Goal: Transaction & Acquisition: Book appointment/travel/reservation

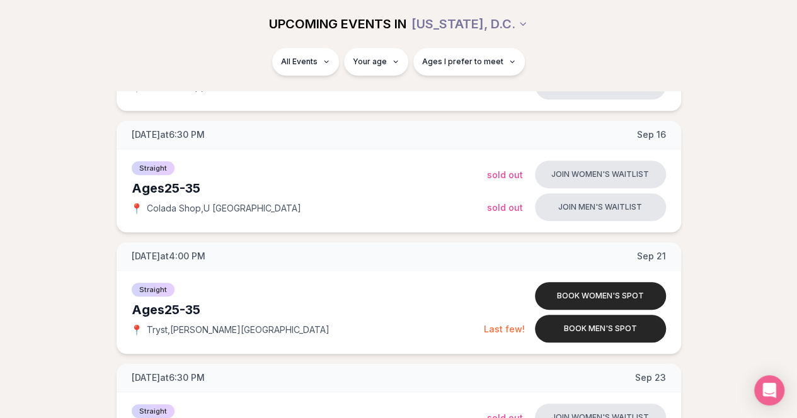
scroll to position [315, 0]
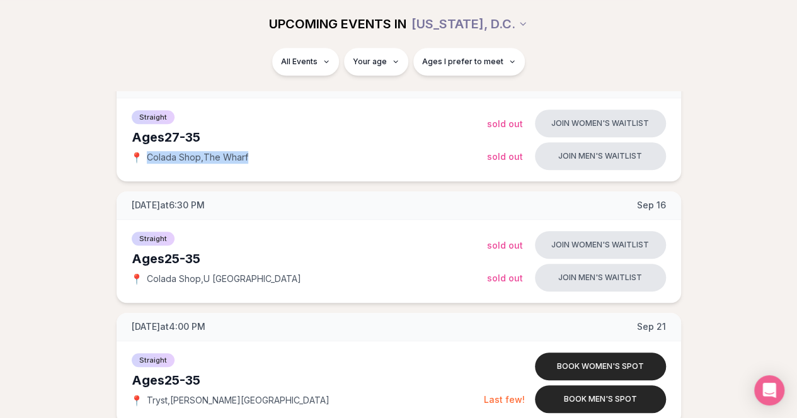
drag, startPoint x: 256, startPoint y: 156, endPoint x: 147, endPoint y: 156, distance: 108.4
click at [147, 156] on div "📍 Colada Shop , The Wharf" at bounding box center [309, 157] width 355 height 13
copy span "Colada Shop , The Wharf"
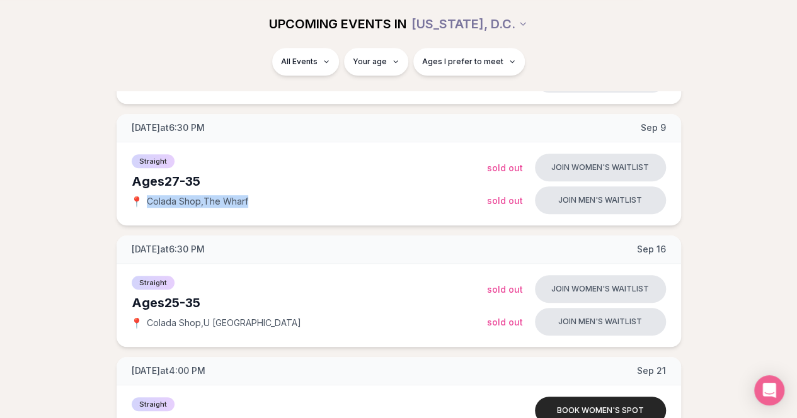
scroll to position [252, 0]
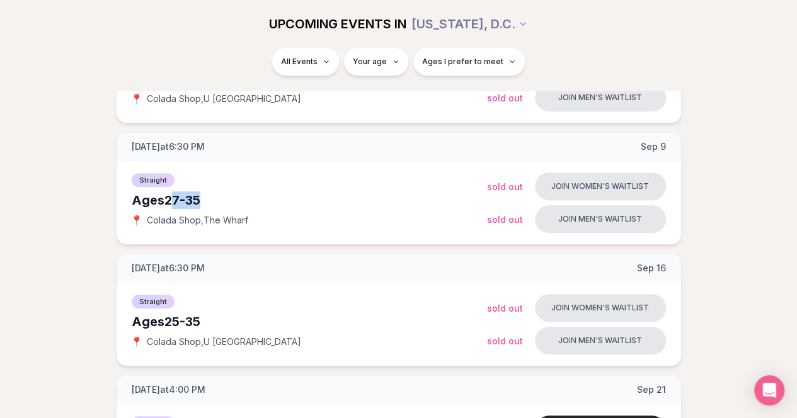
drag, startPoint x: 209, startPoint y: 198, endPoint x: 170, endPoint y: 198, distance: 39.1
click at [170, 198] on div "Ages 27-35" at bounding box center [309, 201] width 355 height 18
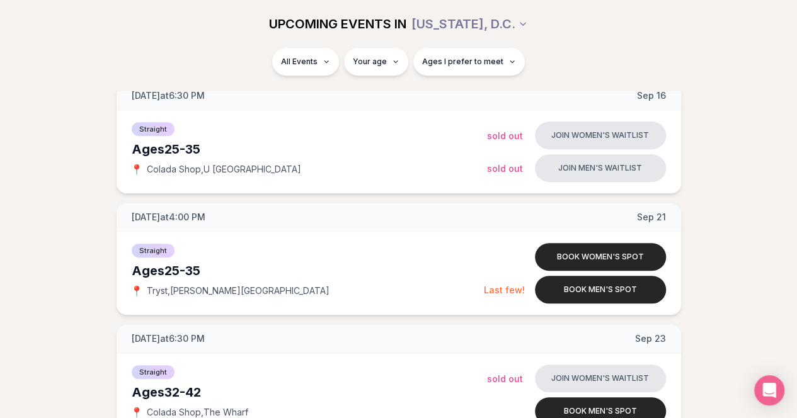
scroll to position [441, 0]
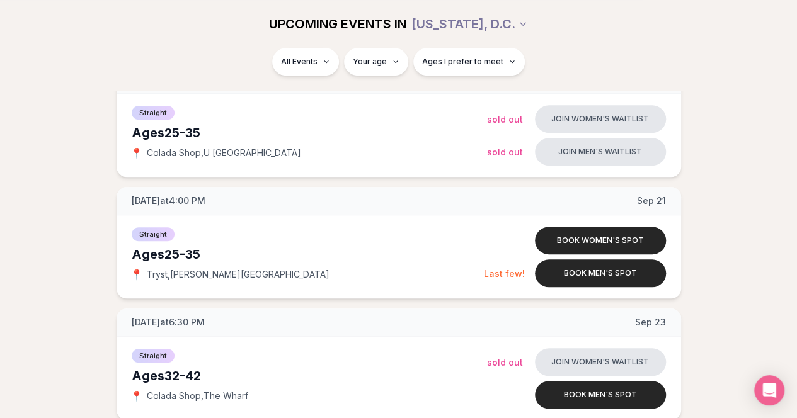
click at [578, 120] on button "Join women's waitlist" at bounding box center [600, 119] width 131 height 28
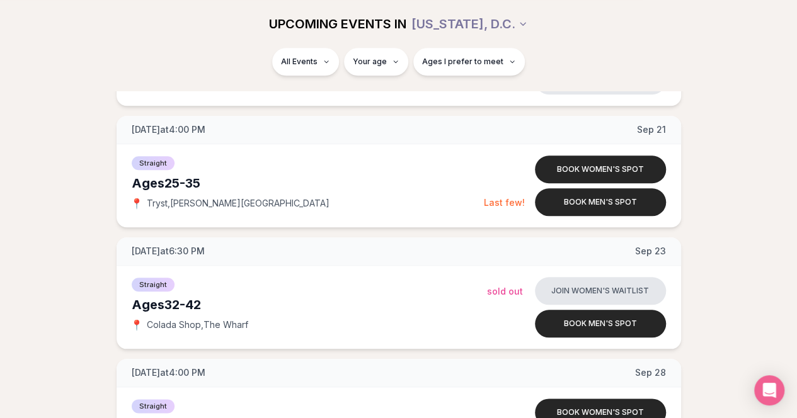
scroll to position [532, 0]
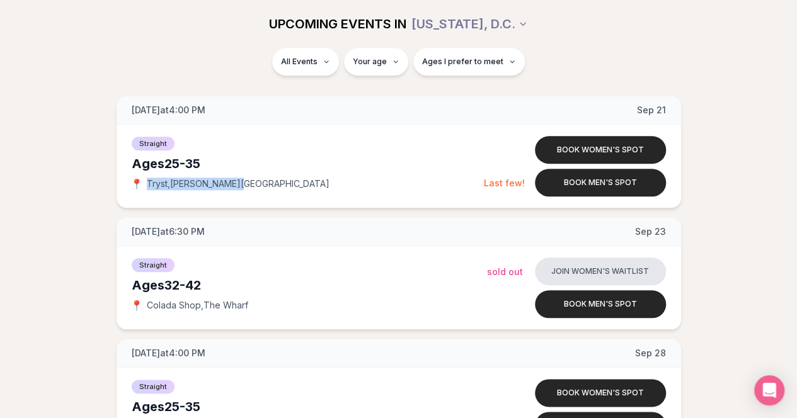
drag, startPoint x: 238, startPoint y: 183, endPoint x: 144, endPoint y: 184, distance: 93.9
click at [144, 184] on div "📍 Tryst , [PERSON_NAME][GEOGRAPHIC_DATA]" at bounding box center [308, 184] width 352 height 13
copy span "Tryst , [PERSON_NAME][GEOGRAPHIC_DATA]"
click at [596, 181] on button "Book men's spot" at bounding box center [600, 183] width 131 height 28
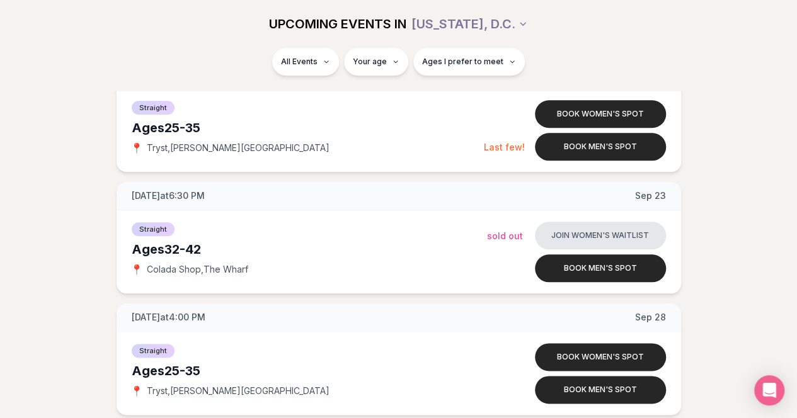
scroll to position [595, 0]
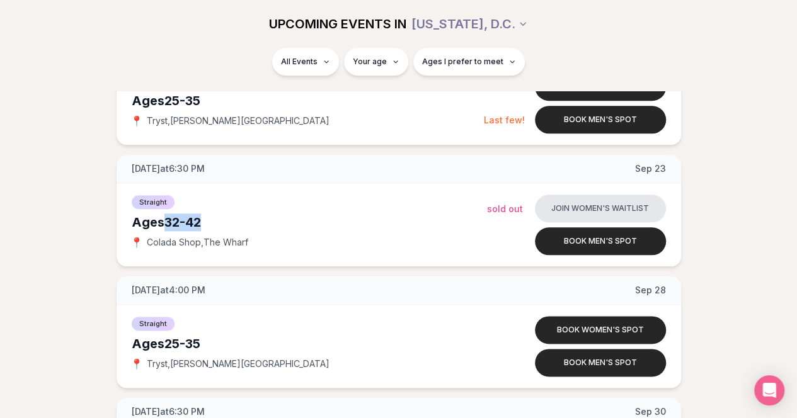
drag, startPoint x: 203, startPoint y: 224, endPoint x: 170, endPoint y: 217, distance: 34.0
click at [170, 217] on div "Ages [DEMOGRAPHIC_DATA]" at bounding box center [309, 223] width 355 height 18
copy div "32-42"
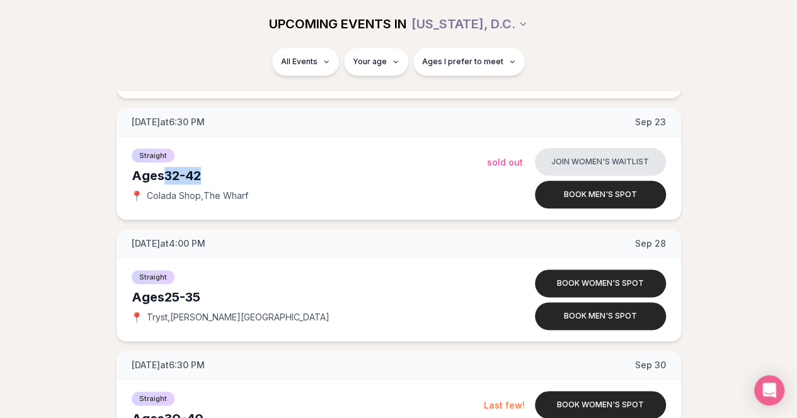
scroll to position [658, 0]
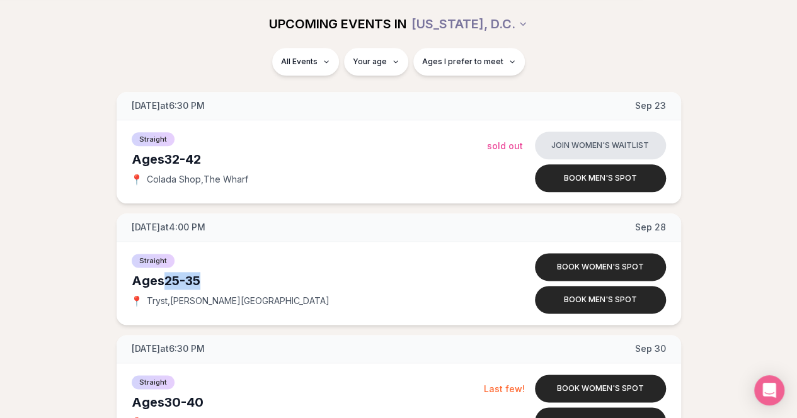
drag, startPoint x: 167, startPoint y: 279, endPoint x: 205, endPoint y: 280, distance: 38.5
click at [205, 280] on div "Ages [DEMOGRAPHIC_DATA]" at bounding box center [309, 281] width 355 height 18
copy div "25-35"
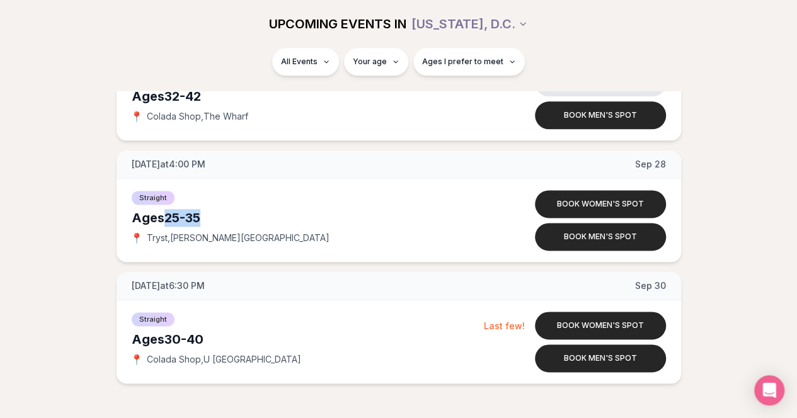
scroll to position [784, 0]
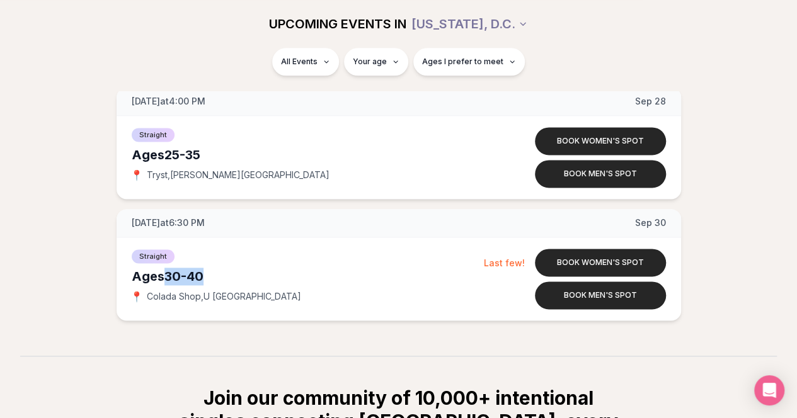
drag, startPoint x: 212, startPoint y: 272, endPoint x: 169, endPoint y: 272, distance: 42.9
click at [169, 272] on div "Ages [DEMOGRAPHIC_DATA]" at bounding box center [308, 277] width 352 height 18
copy div "30-40"
drag, startPoint x: 146, startPoint y: 294, endPoint x: 250, endPoint y: 294, distance: 103.3
click at [250, 294] on div "📍 Colada Shop , U [GEOGRAPHIC_DATA]" at bounding box center [308, 296] width 352 height 13
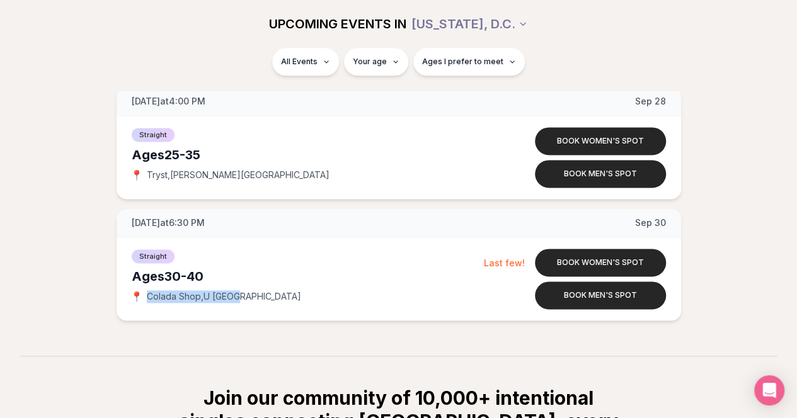
copy span "Colada Shop , U [GEOGRAPHIC_DATA]"
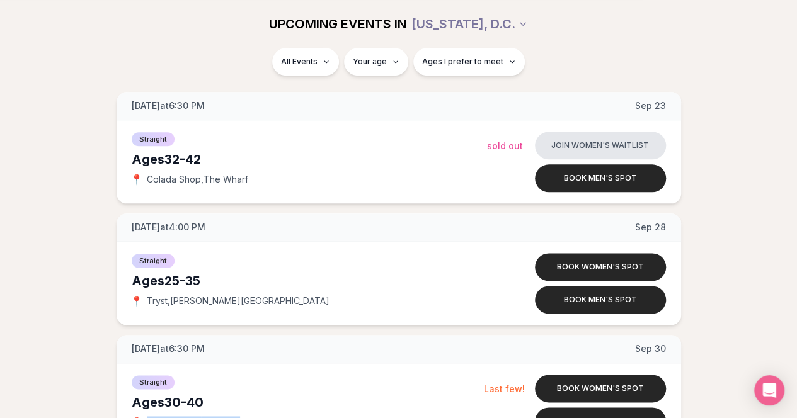
scroll to position [721, 0]
